Goal: Task Accomplishment & Management: Manage account settings

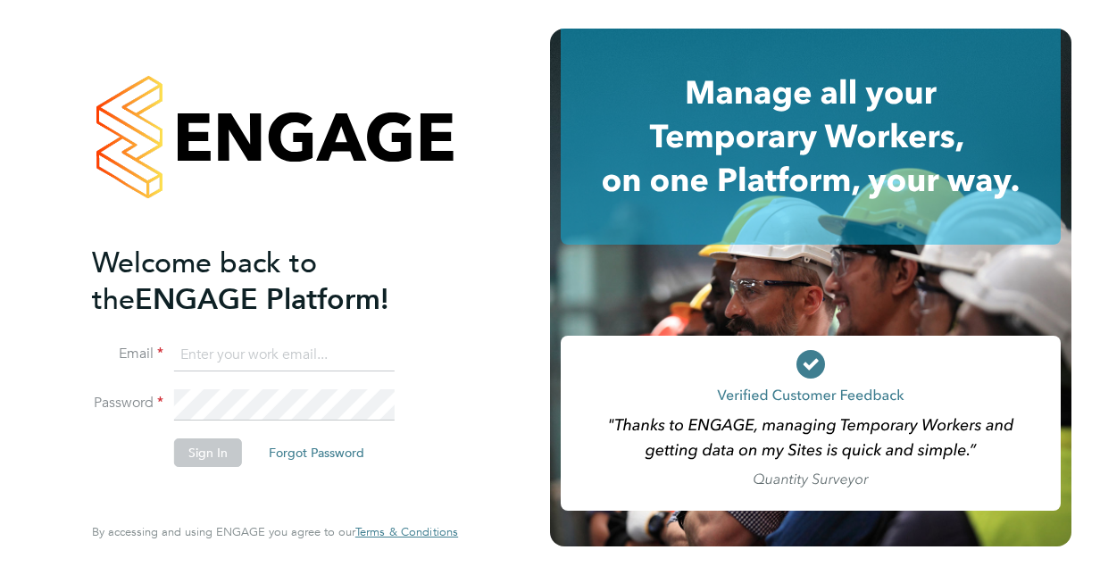
click at [221, 351] on input at bounding box center [284, 355] width 221 height 32
type input "[EMAIL_ADDRESS][DOMAIN_NAME]"
click at [220, 447] on button "Sign In" at bounding box center [208, 453] width 68 height 29
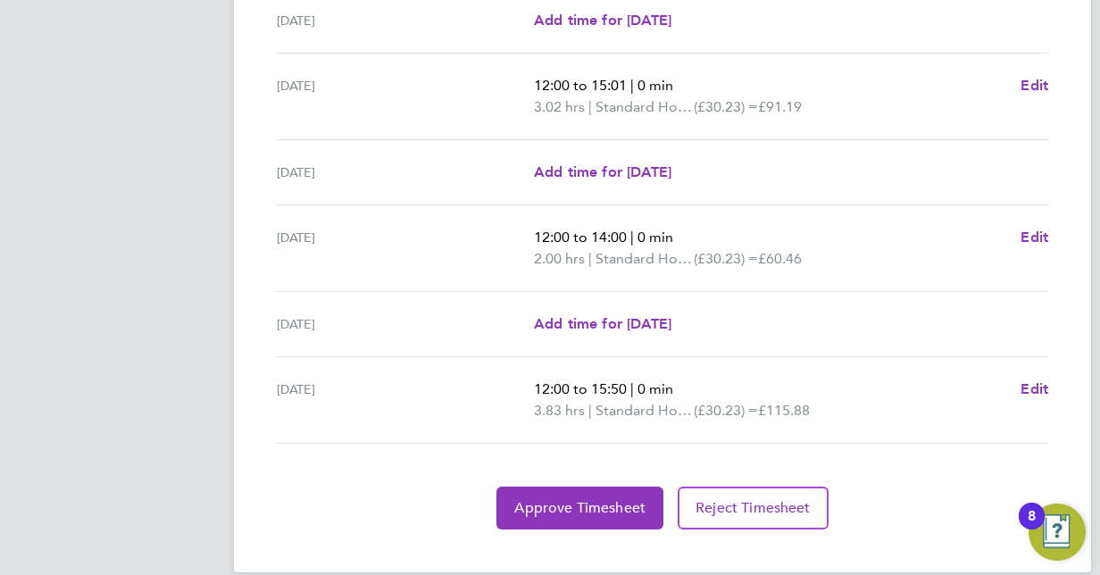
scroll to position [668, 0]
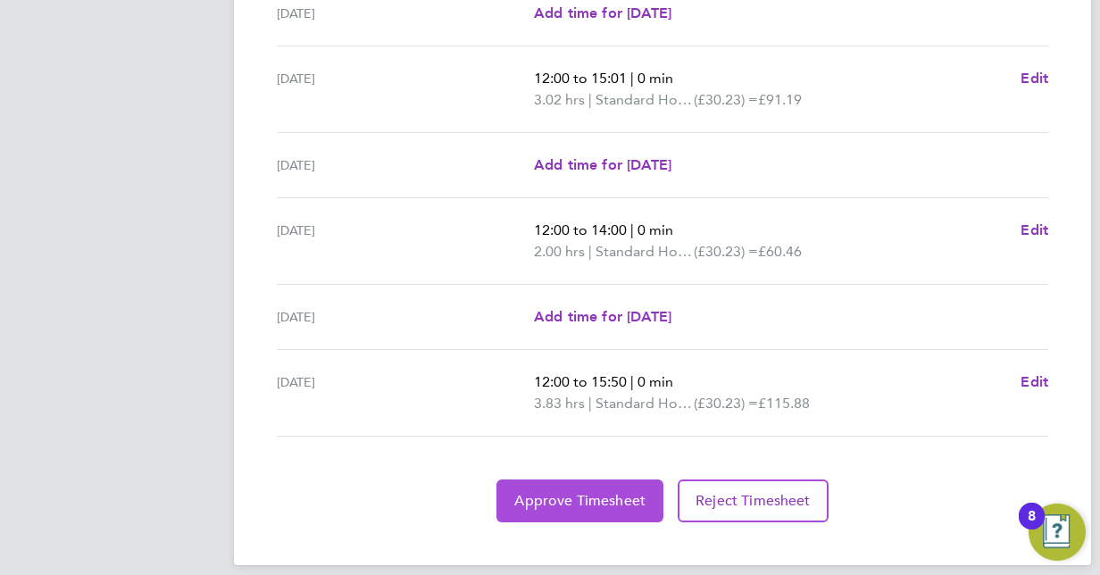
click at [584, 497] on span "Approve Timesheet" at bounding box center [579, 501] width 131 height 18
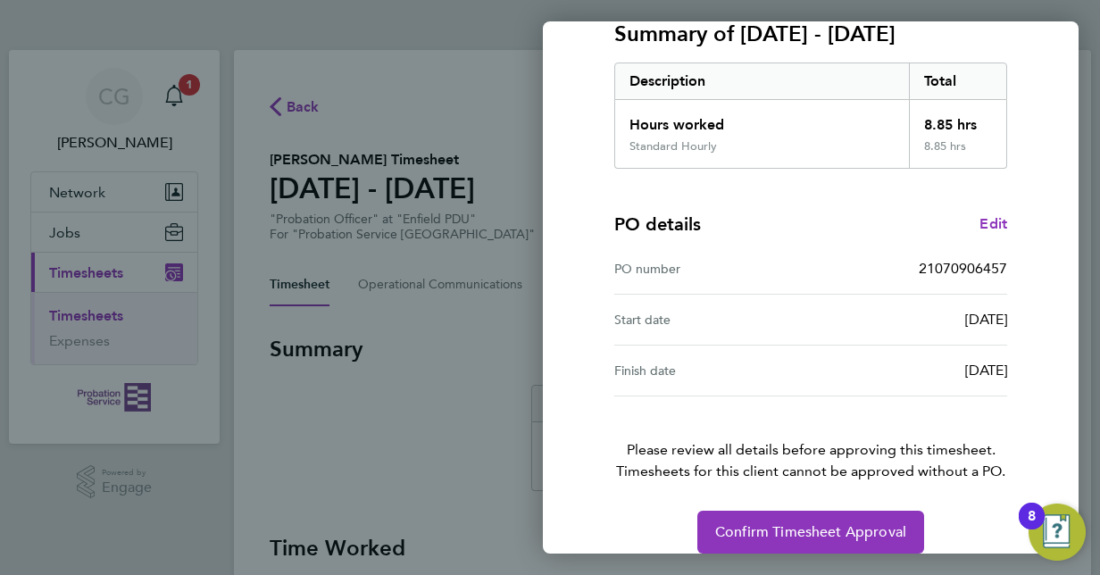
scroll to position [279, 0]
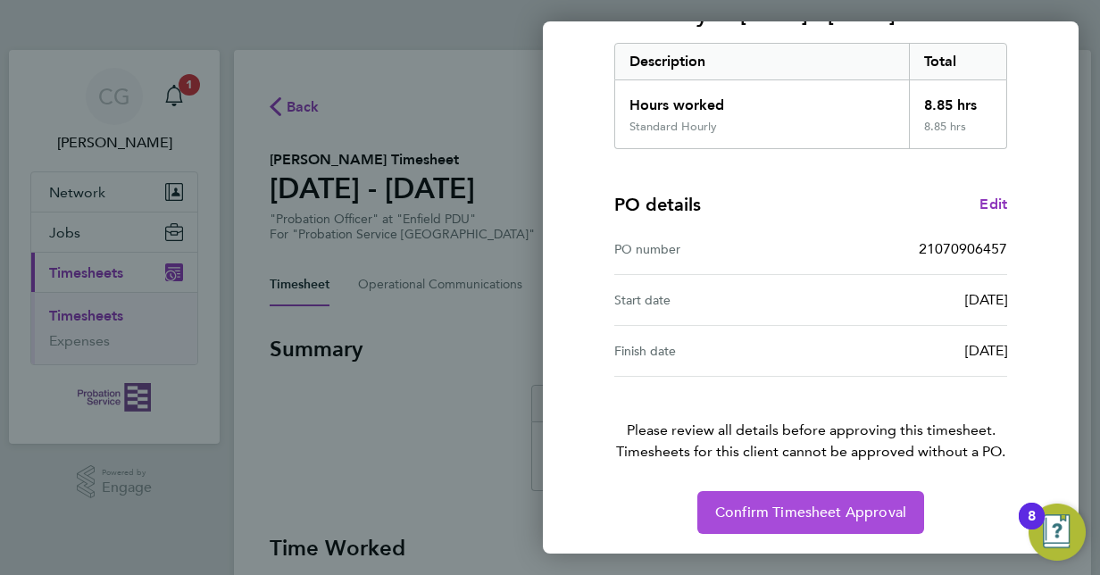
click at [837, 515] on span "Confirm Timesheet Approval" at bounding box center [810, 513] width 191 height 18
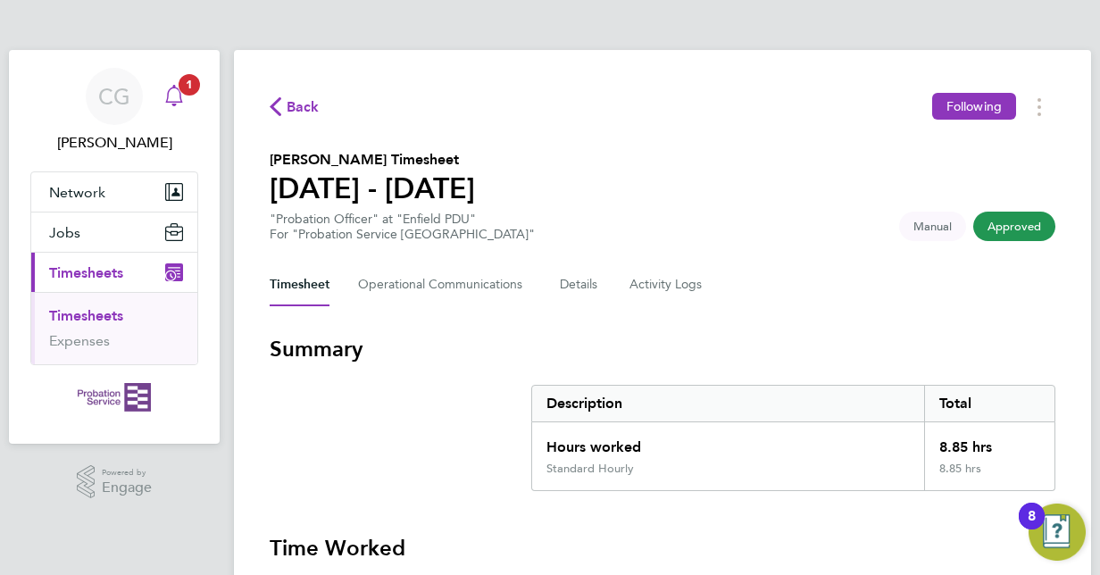
click at [188, 86] on span "1" at bounding box center [189, 84] width 21 height 21
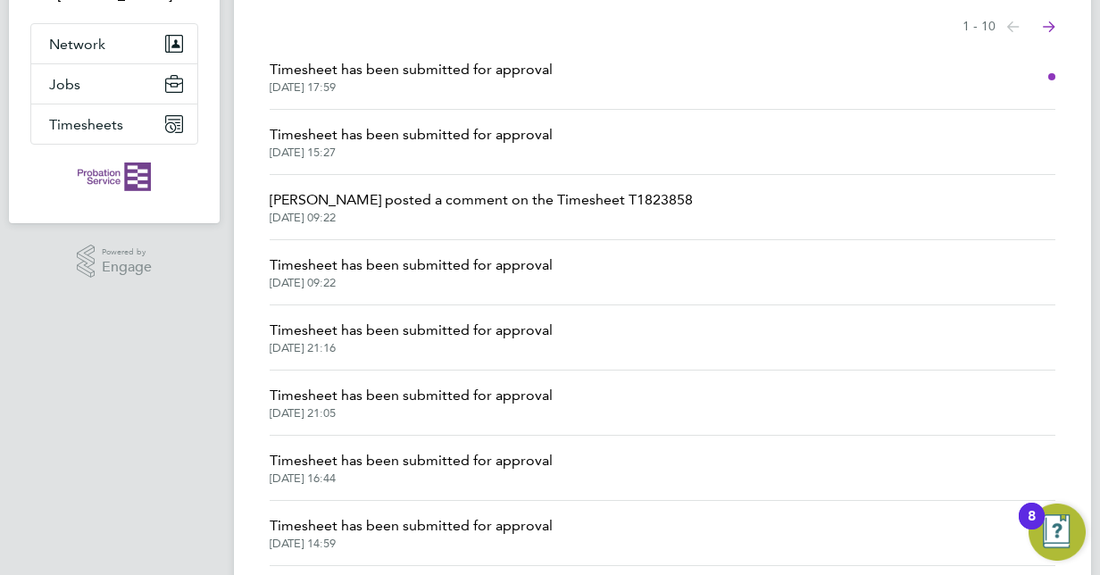
scroll to position [148, 0]
click at [593, 211] on span "19 Sep 2025, 09:22" at bounding box center [481, 218] width 423 height 14
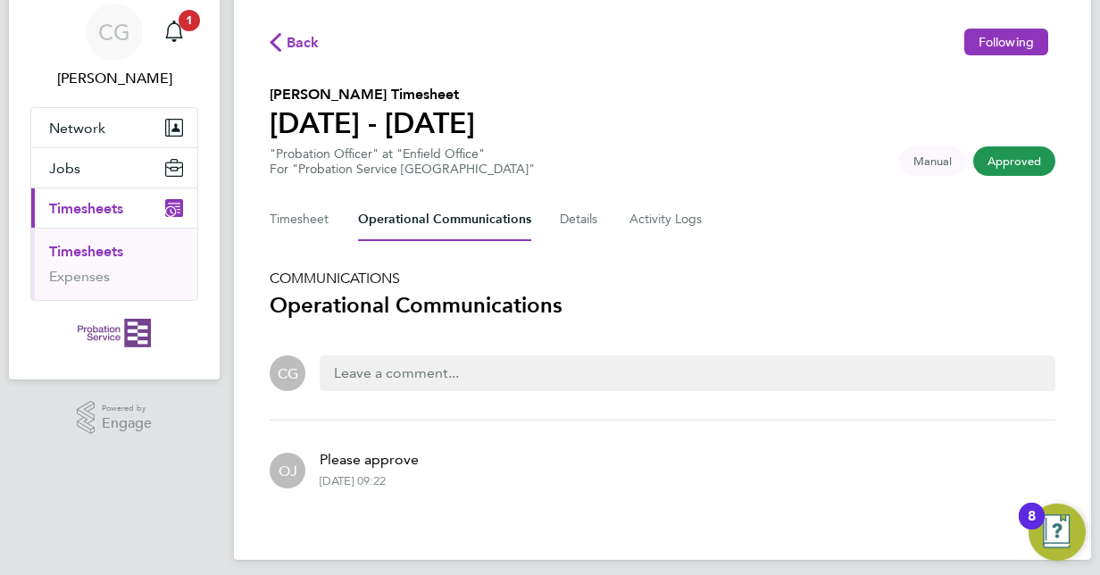
scroll to position [76, 0]
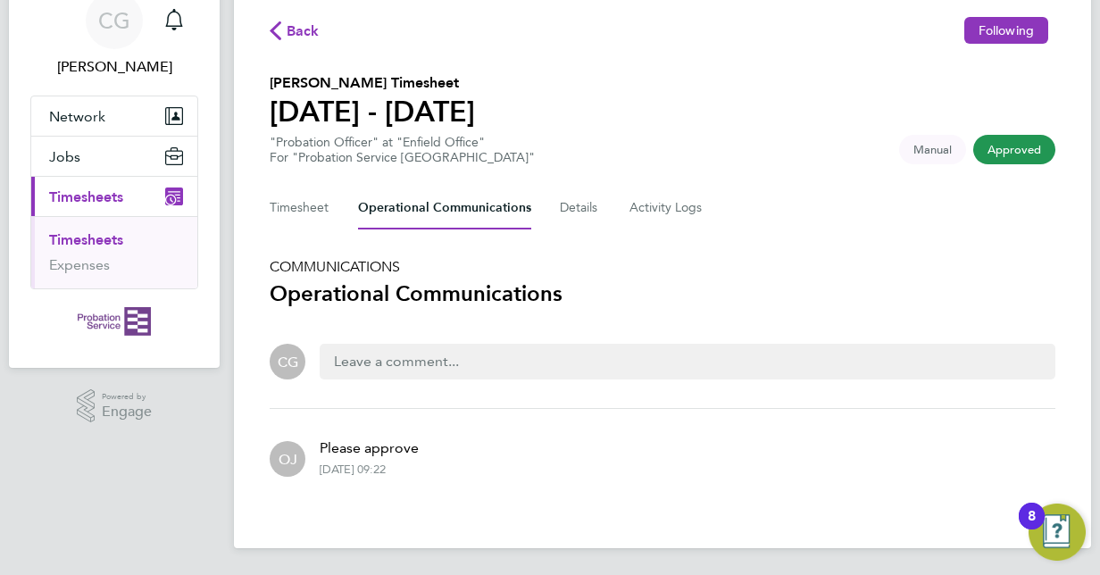
click at [116, 192] on button "Current page: Timesheets" at bounding box center [114, 196] width 166 height 39
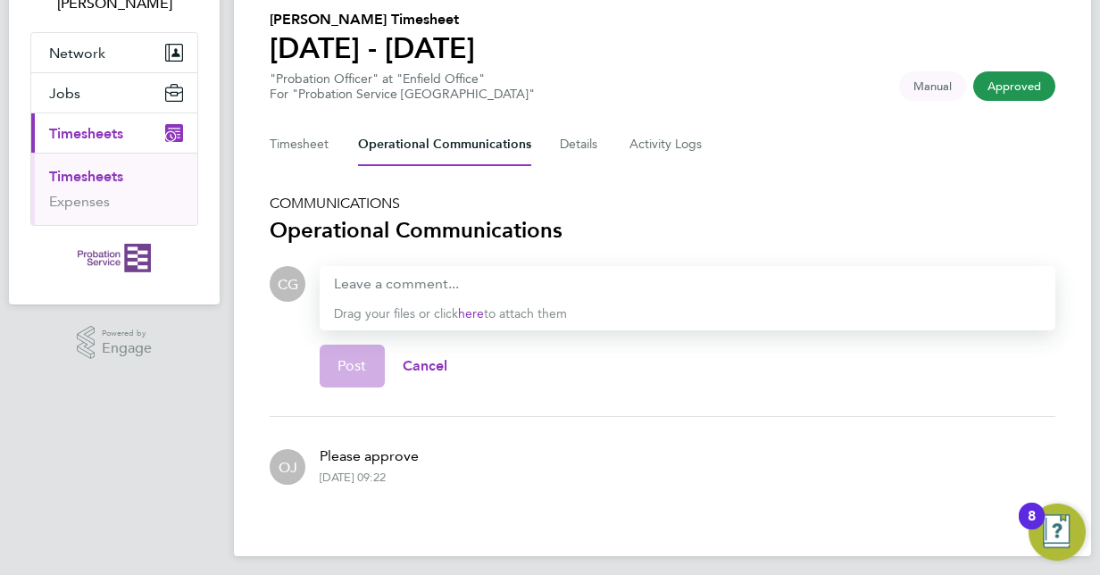
scroll to position [148, 0]
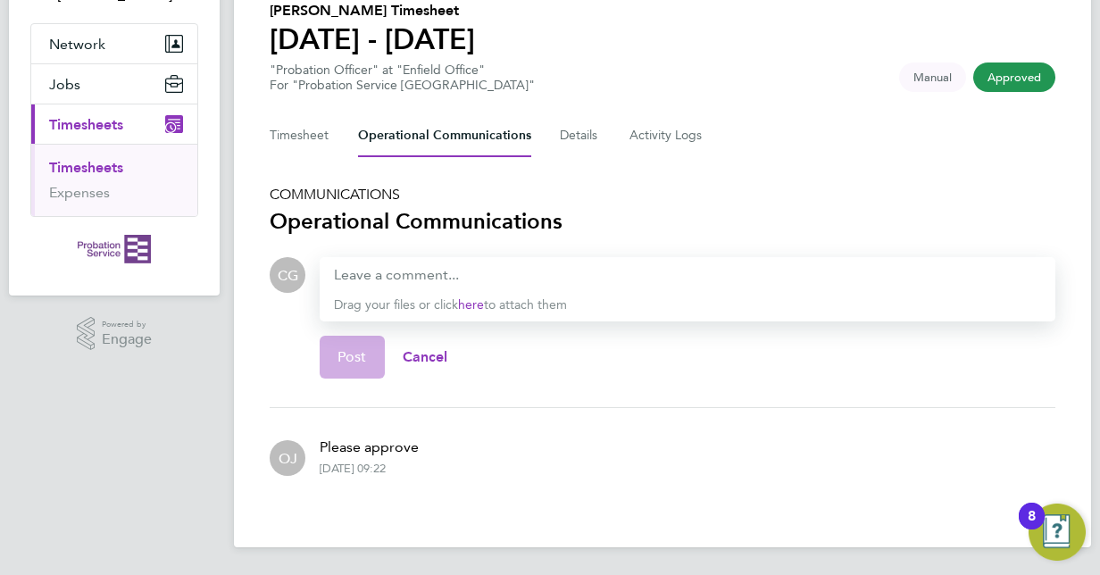
click at [359, 457] on div "Please approve 19 Sep 2025, 09:22" at bounding box center [361, 456] width 113 height 68
click at [1014, 74] on span "Approved" at bounding box center [1015, 77] width 82 height 29
